Goal: Task Accomplishment & Management: Complete application form

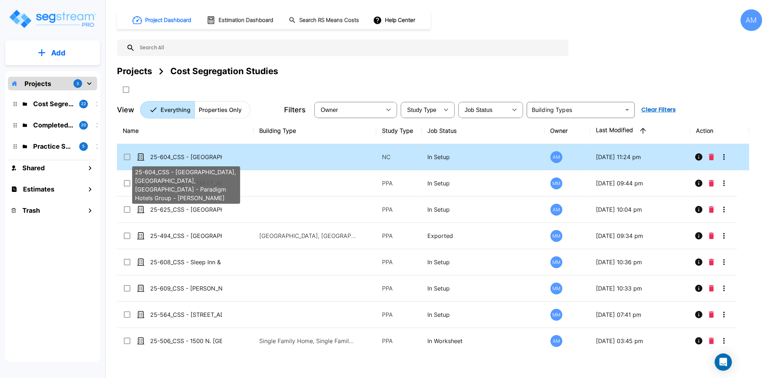
click at [202, 156] on p "25-604_CSS - [GEOGRAPHIC_DATA], [GEOGRAPHIC_DATA], [GEOGRAPHIC_DATA] - Paradigm…" at bounding box center [186, 157] width 72 height 9
checkbox input "true"
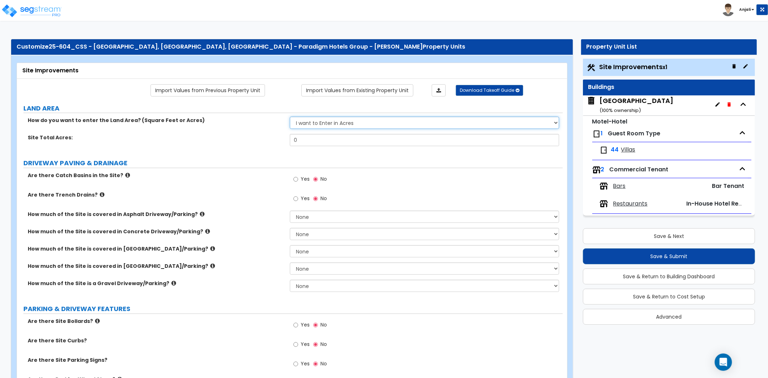
click at [328, 125] on select "I want to Enter in [GEOGRAPHIC_DATA] I want to Enter in Square Feet" at bounding box center [424, 123] width 269 height 12
select select "2"
click at [290, 117] on select "I want to Enter in [GEOGRAPHIC_DATA] I want to Enter in Square Feet" at bounding box center [424, 123] width 269 height 12
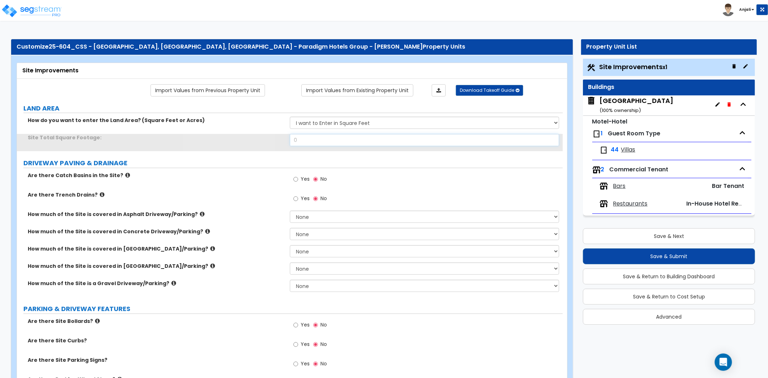
click at [303, 142] on input "0" at bounding box center [424, 140] width 269 height 12
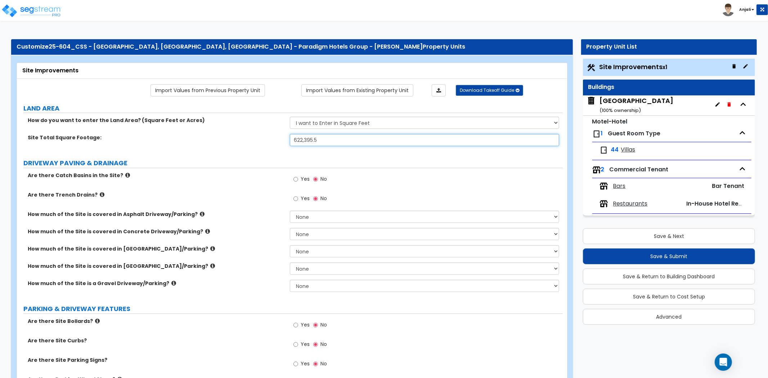
type input "622,395.5"
click at [224, 142] on div "Site Total Square Footage: 622,395.5" at bounding box center [290, 142] width 546 height 17
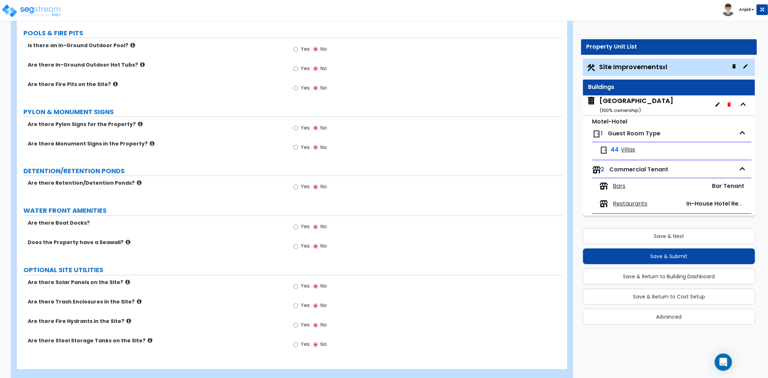
scroll to position [991, 0]
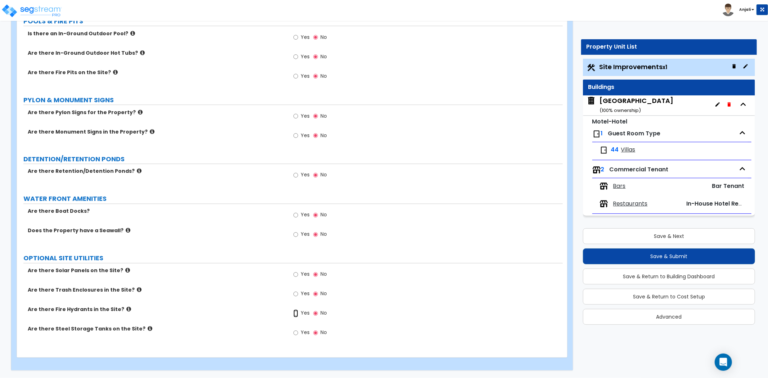
click at [294, 314] on input "Yes" at bounding box center [296, 314] width 5 height 8
radio input "true"
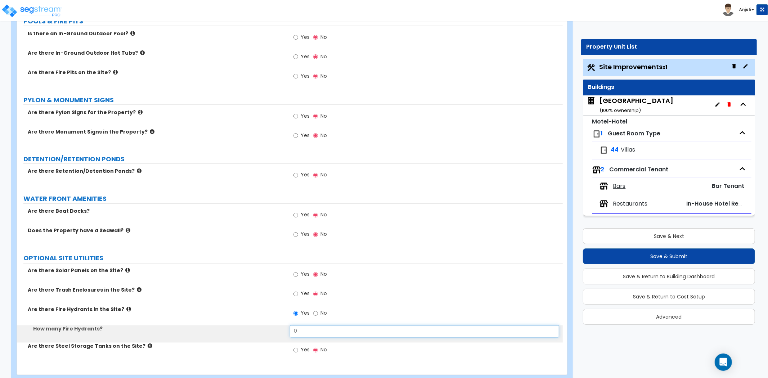
click at [300, 329] on input "0" at bounding box center [424, 332] width 269 height 12
type input "2"
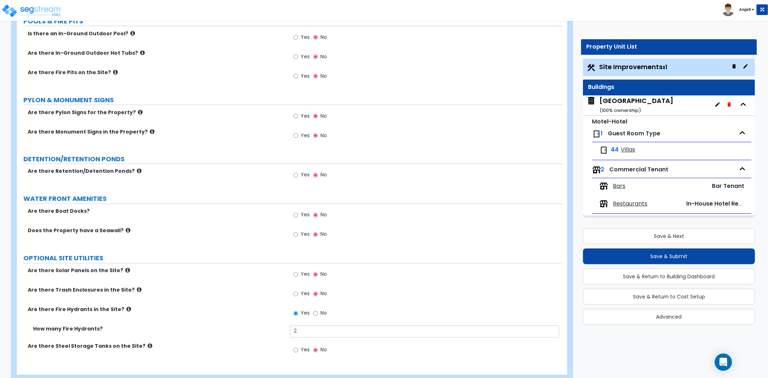
click at [268, 322] on div "Are there Fire Hydrants in the Site? Yes No" at bounding box center [290, 315] width 546 height 19
click at [691, 232] on button "Save & Next" at bounding box center [669, 236] width 172 height 16
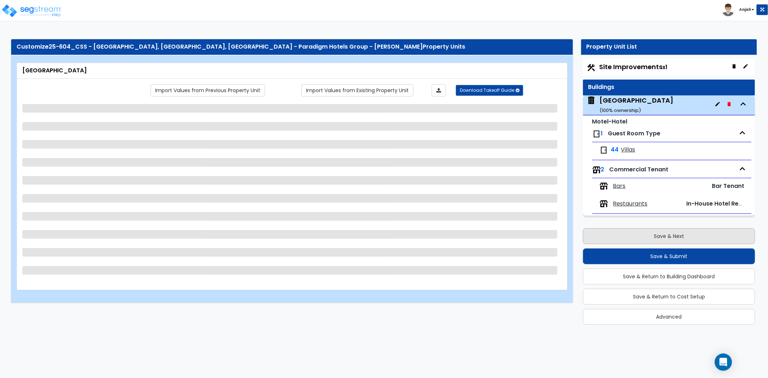
scroll to position [0, 0]
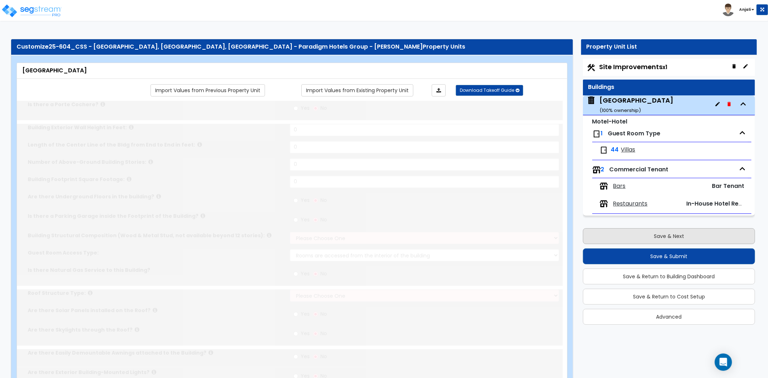
type input "1"
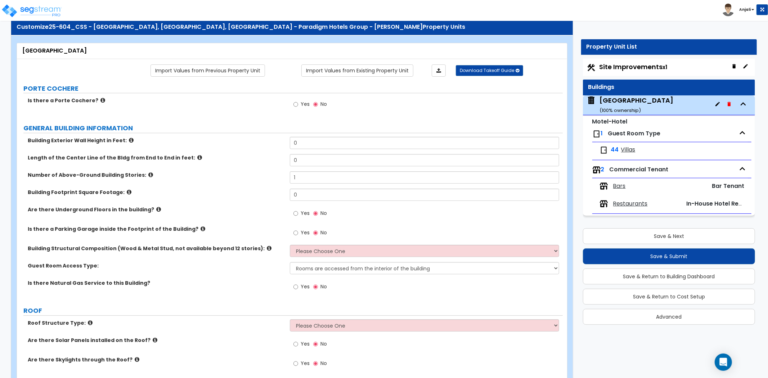
scroll to position [40, 0]
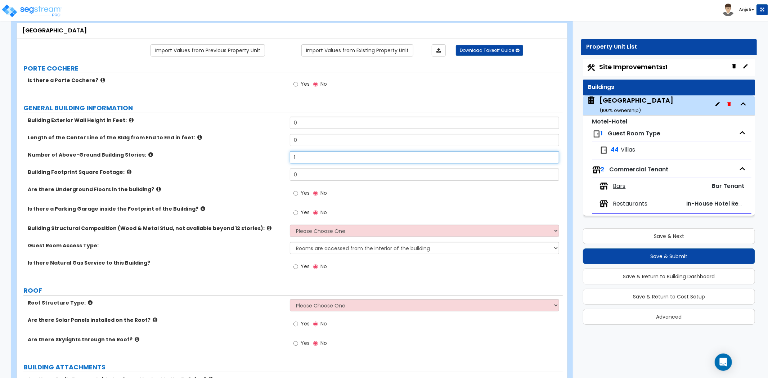
click at [317, 157] on input "1" at bounding box center [424, 157] width 269 height 12
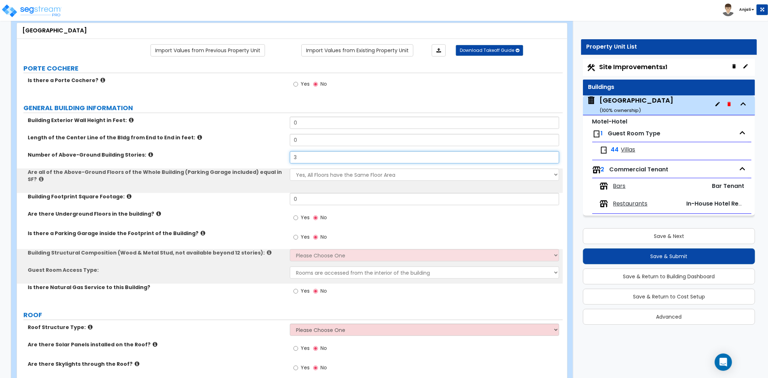
type input "3"
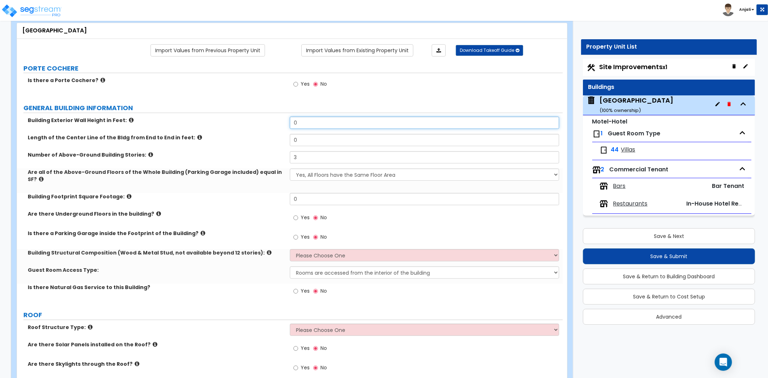
click at [315, 121] on input "0" at bounding box center [424, 123] width 269 height 12
type input "30"
click at [300, 142] on input "0" at bounding box center [424, 140] width 269 height 12
type input "154"
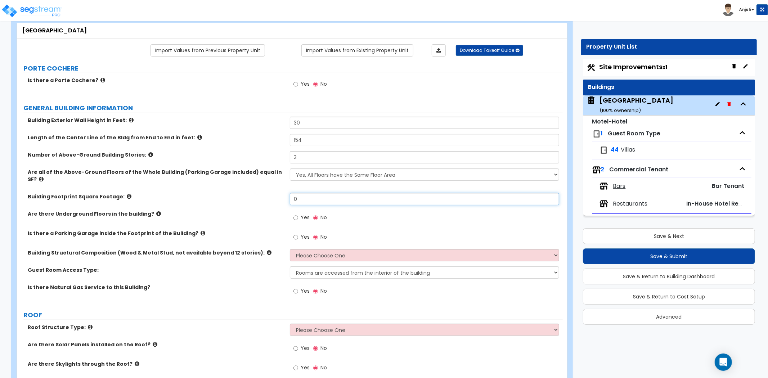
click at [309, 195] on input "0" at bounding box center [424, 199] width 269 height 12
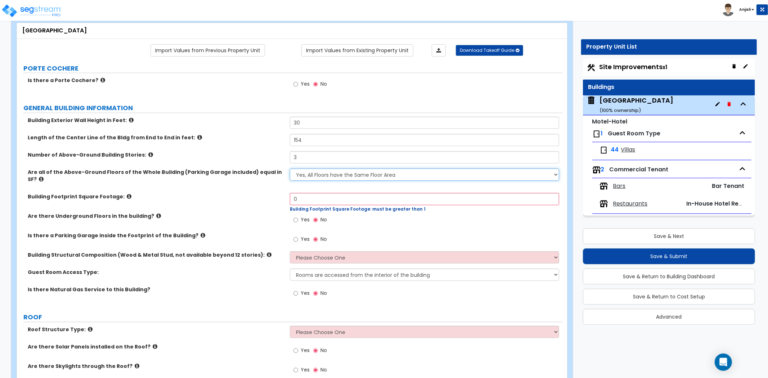
click at [341, 174] on select "Yes, All Floors have the Same Floor Area No, Not All Floor Areas are the Same" at bounding box center [424, 175] width 269 height 12
select select "1"
click at [290, 169] on select "Yes, All Floors have the Same Floor Area No, Not All Floor Areas are the Same" at bounding box center [424, 175] width 269 height 12
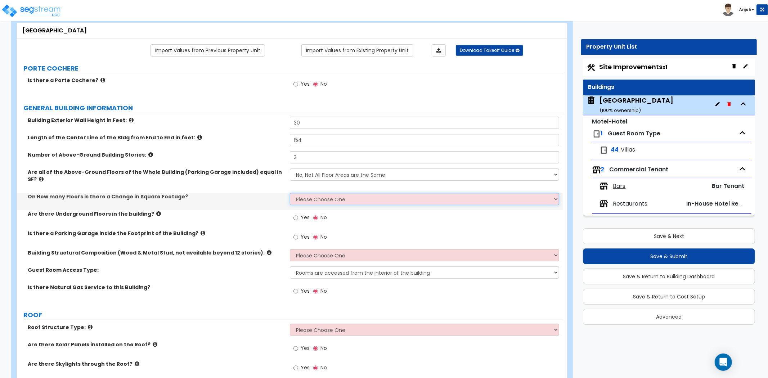
click at [317, 193] on select "Please Choose One 1 2 3 4 5" at bounding box center [424, 199] width 269 height 12
click at [290, 193] on select "Please Choose One 1 2 3 4 5" at bounding box center [424, 199] width 269 height 12
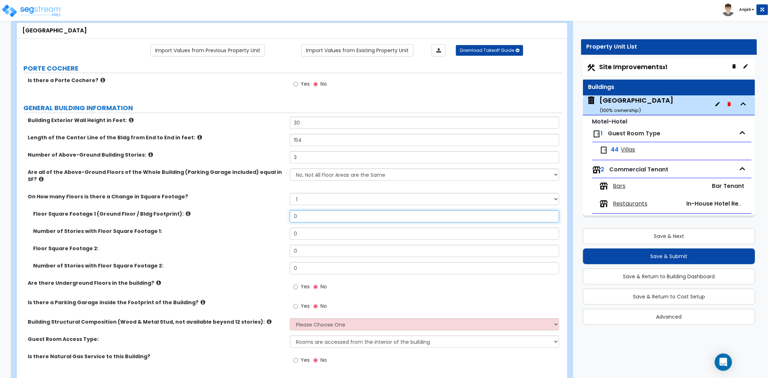
click at [311, 211] on input "0" at bounding box center [424, 216] width 269 height 12
drag, startPoint x: 452, startPoint y: 185, endPoint x: 456, endPoint y: 189, distance: 5.1
click at [452, 185] on div "Are all of the Above-Ground Floors of the Whole Building (Parking Garage includ…" at bounding box center [290, 181] width 546 height 24
click at [455, 193] on select "Please Choose One 1 2 3 4 5" at bounding box center [424, 199] width 269 height 12
select select "2"
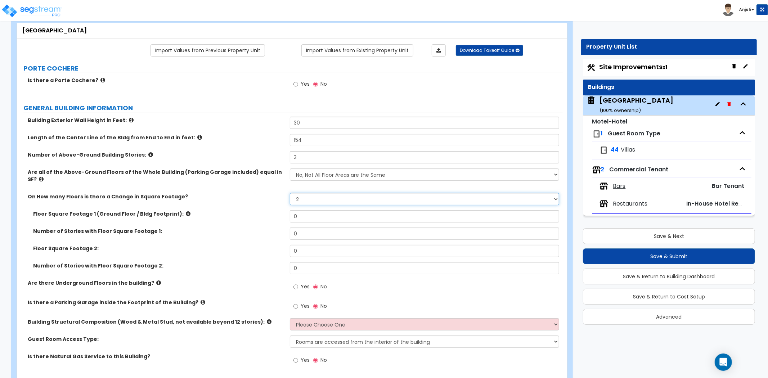
click at [290, 193] on select "Please Choose One 1 2 3 4 5" at bounding box center [424, 199] width 269 height 12
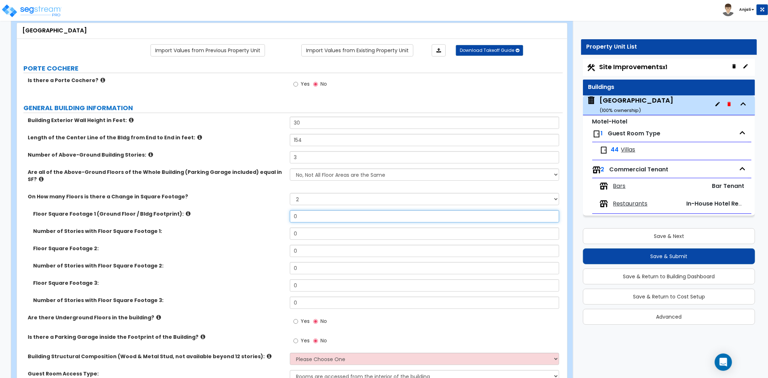
click at [315, 214] on input "0" at bounding box center [424, 216] width 269 height 12
type input "335,634.78"
click at [304, 231] on input "0" at bounding box center [424, 234] width 269 height 12
type input "1"
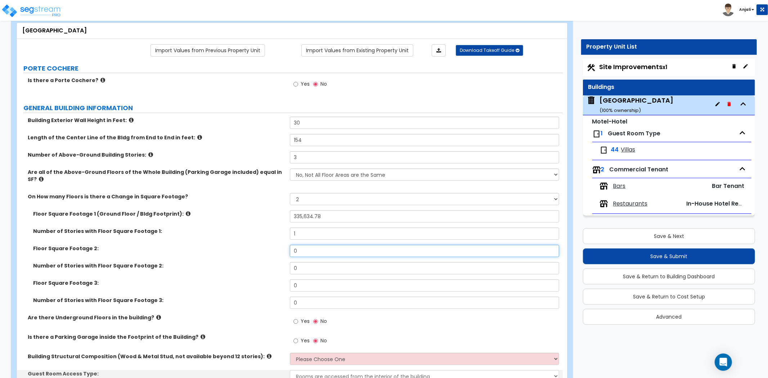
click at [307, 245] on input "0" at bounding box center [424, 251] width 269 height 12
click at [316, 228] on input "1" at bounding box center [424, 234] width 269 height 12
click at [317, 250] on input "0" at bounding box center [424, 251] width 269 height 12
type input "98,415.72"
click at [304, 263] on input "0" at bounding box center [424, 268] width 269 height 12
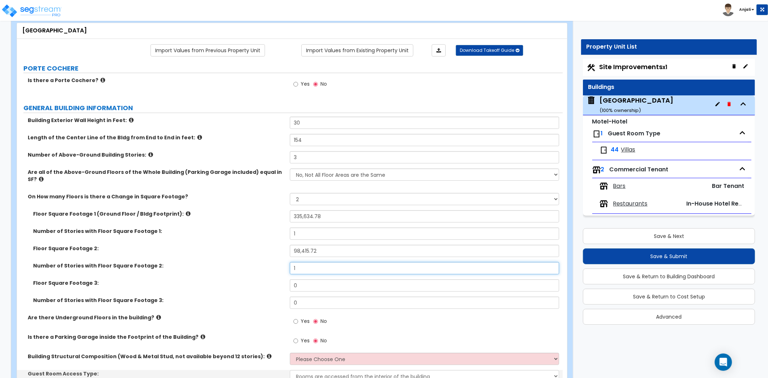
type input "1"
click at [310, 283] on input "0" at bounding box center [424, 285] width 269 height 12
click at [315, 279] on input "text" at bounding box center [424, 285] width 269 height 12
type input "48,141.8"
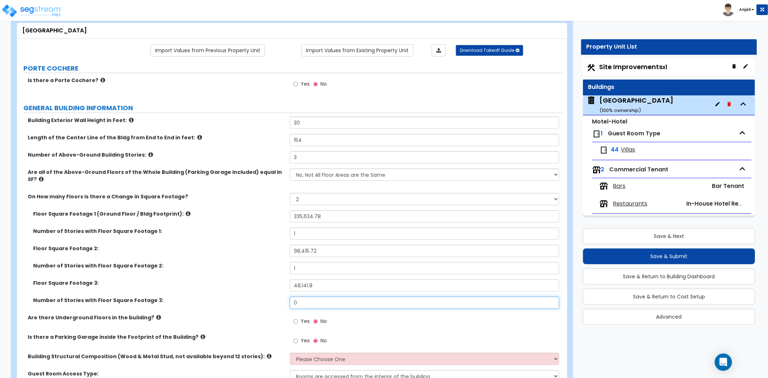
click at [312, 297] on input "0" at bounding box center [424, 303] width 269 height 12
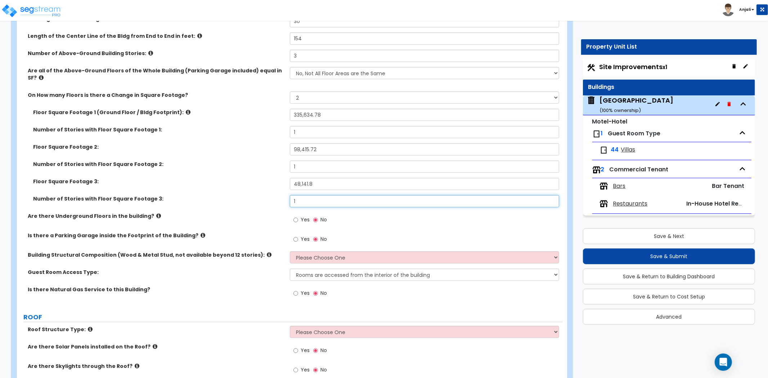
scroll to position [160, 0]
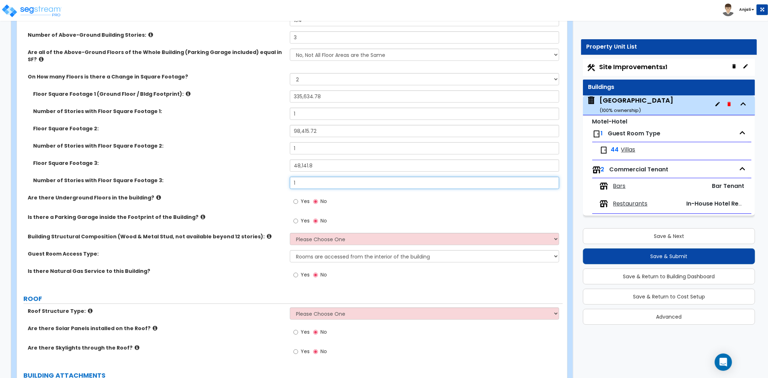
type input "1"
click at [323, 233] on select "Please Choose One Reinforced Concrete Structural Steel Brick Masonry CMU Masonr…" at bounding box center [424, 239] width 269 height 12
select select "7"
click at [290, 233] on select "Please Choose One Reinforced Concrete Structural Steel Brick Masonry CMU Masonr…" at bounding box center [424, 239] width 269 height 12
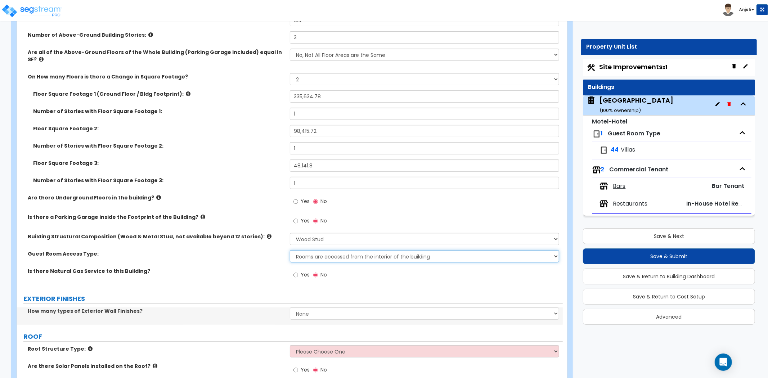
click at [350, 251] on select "Rooms are accessed from the interior of the building Rooms are accessed from th…" at bounding box center [424, 256] width 269 height 12
select select "2"
click at [290, 250] on select "Rooms are accessed from the interior of the building Rooms are accessed from th…" at bounding box center [424, 256] width 269 height 12
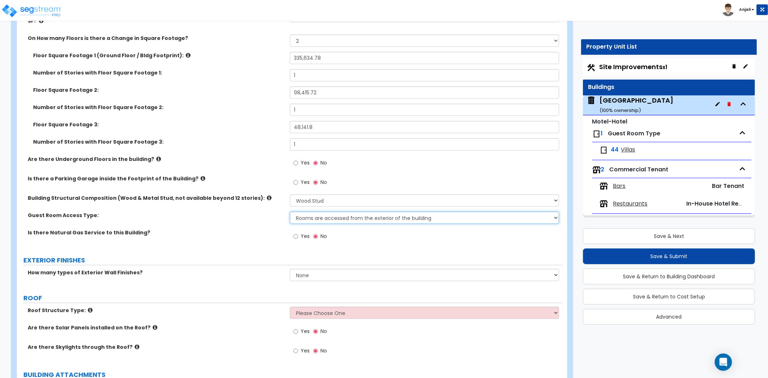
scroll to position [200, 0]
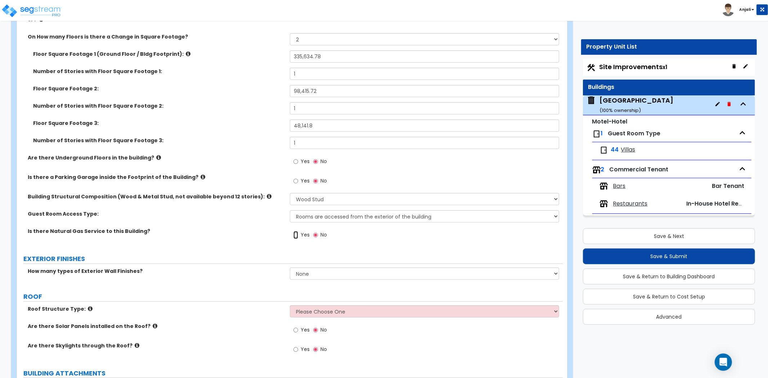
click at [296, 231] on input "Yes" at bounding box center [296, 235] width 5 height 8
radio input "true"
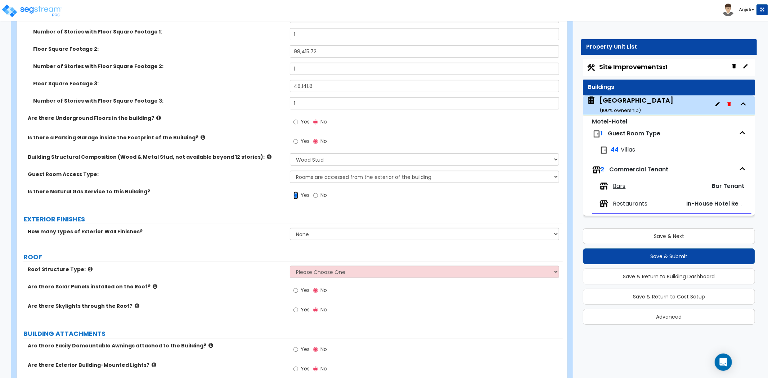
scroll to position [240, 0]
click at [321, 229] on select "None 1 2 3" at bounding box center [424, 234] width 269 height 12
select select "1"
click at [290, 228] on select "None 1 2 3" at bounding box center [424, 234] width 269 height 12
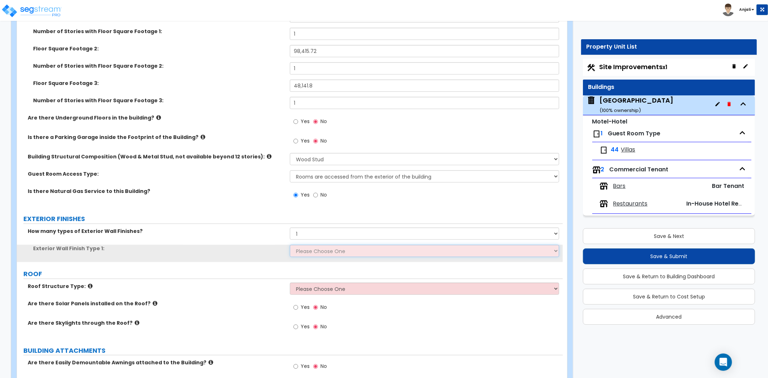
click at [324, 245] on select "Please Choose One No Finish/Shared Wall No Wall Brick Veneer Stone Veneer Wood …" at bounding box center [424, 251] width 269 height 12
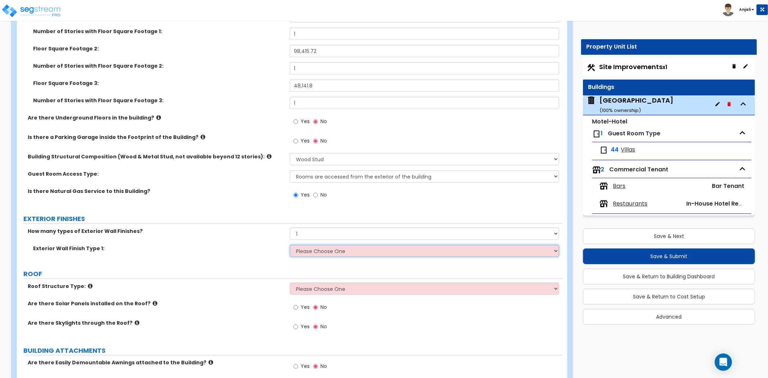
select select "7"
click at [290, 245] on select "Please Choose One No Finish/Shared Wall No Wall Brick Veneer Stone Veneer Wood …" at bounding box center [424, 251] width 269 height 12
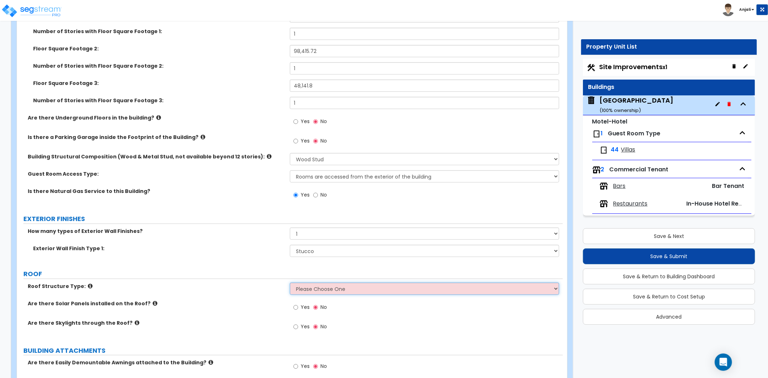
click at [332, 283] on select "Please Choose One [PERSON_NAME] Roof Flat Roof Hybrid [PERSON_NAME] & Flat Roof" at bounding box center [424, 289] width 269 height 12
select select "1"
click at [290, 283] on select "Please Choose One [PERSON_NAME] Roof Flat Roof Hybrid [PERSON_NAME] & Flat Roof" at bounding box center [424, 289] width 269 height 12
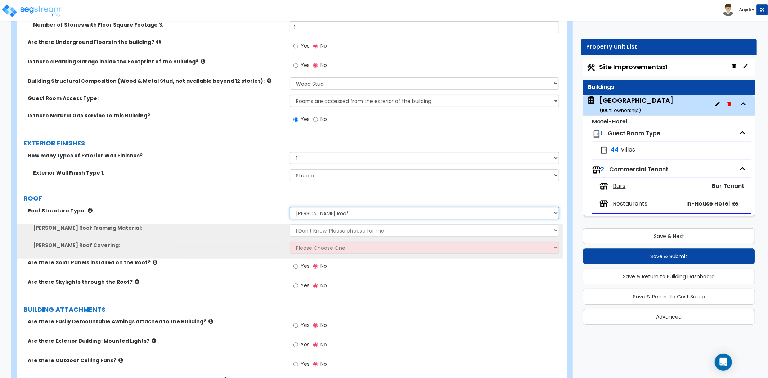
scroll to position [320, 0]
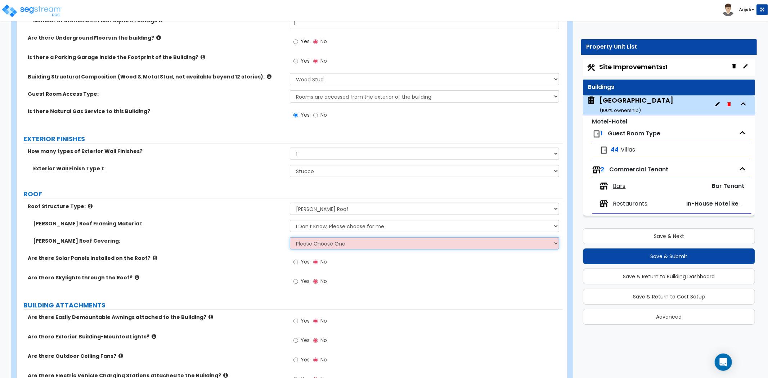
click at [353, 237] on select "Please Choose One Asphalt Shingle Clay Tile Wood Shingle Metal Shingle Standing…" at bounding box center [424, 243] width 269 height 12
select select "1"
click at [290, 237] on select "Please Choose One Asphalt Shingle Clay Tile Wood Shingle Metal Shingle Standing…" at bounding box center [424, 243] width 269 height 12
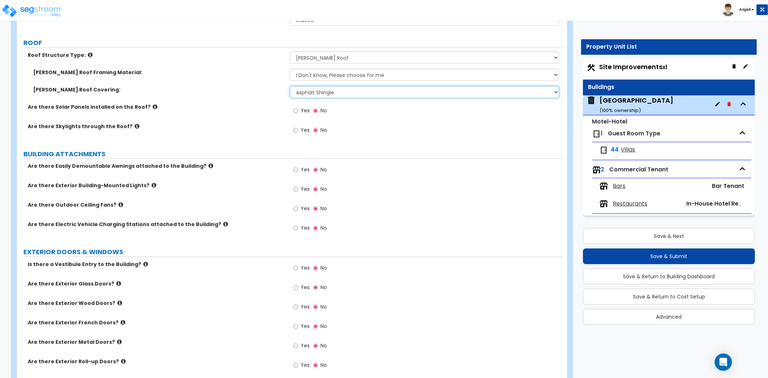
scroll to position [640, 0]
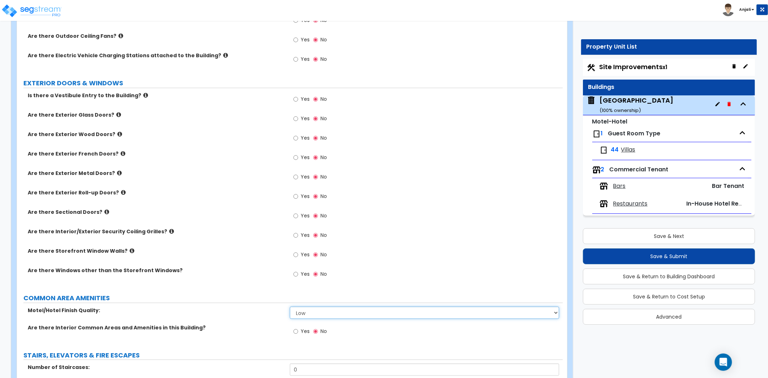
click at [328, 310] on select "Low Average High" at bounding box center [424, 313] width 269 height 12
select select "2"
click at [290, 307] on select "Low Average High" at bounding box center [424, 313] width 269 height 12
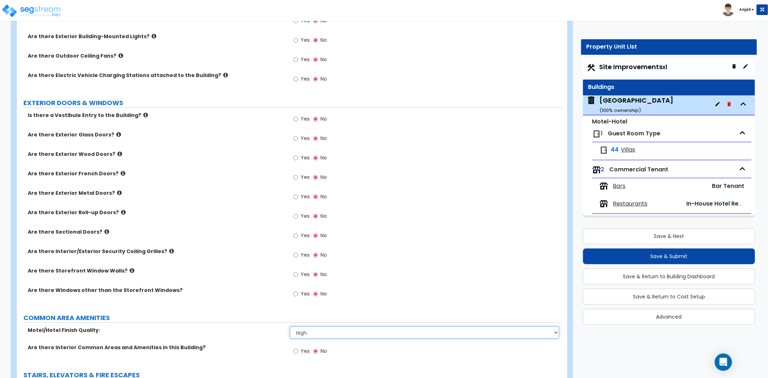
scroll to position [600, 0]
